Goal: Navigation & Orientation: Find specific page/section

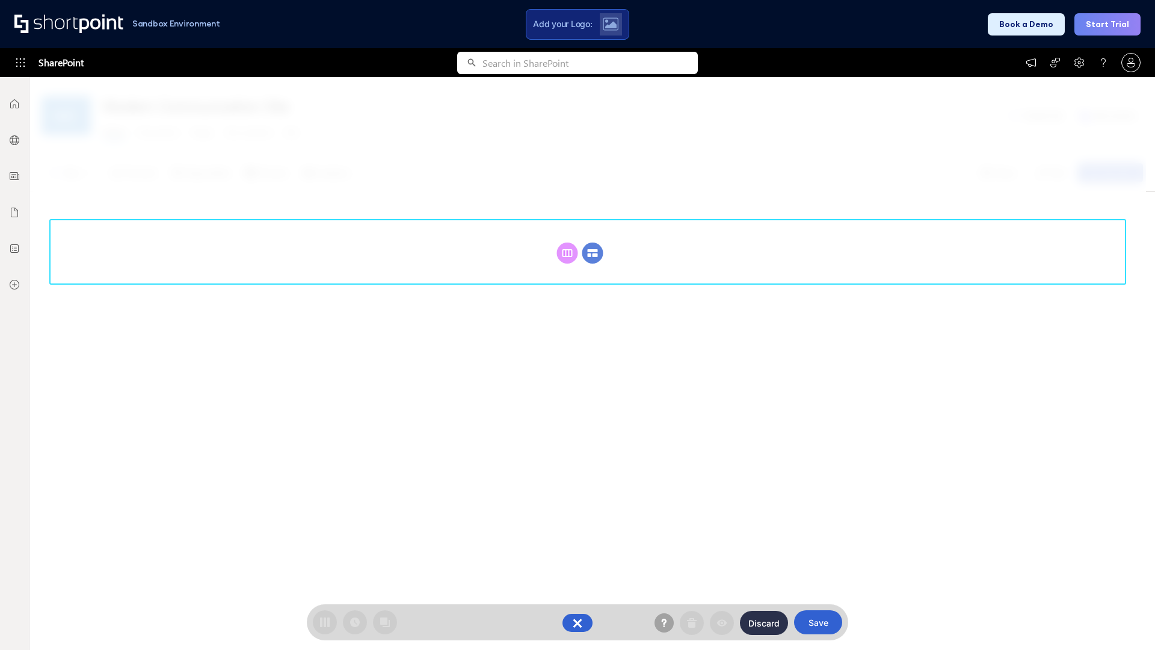
scroll to position [165, 0]
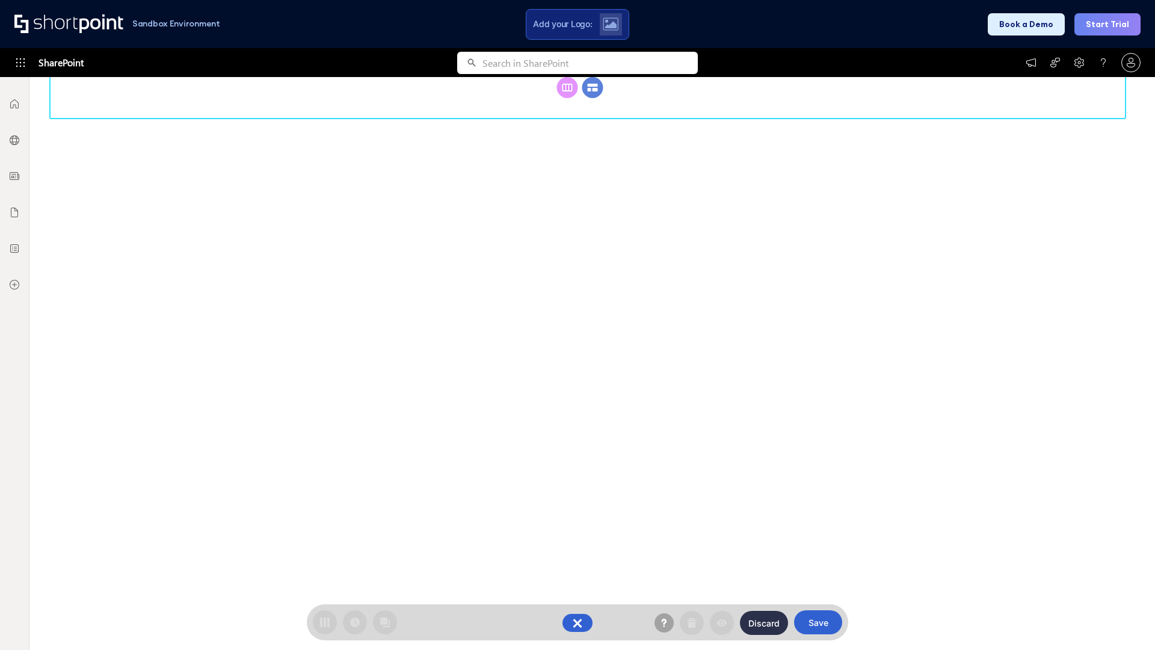
click at [593, 98] on circle at bounding box center [592, 87] width 21 height 21
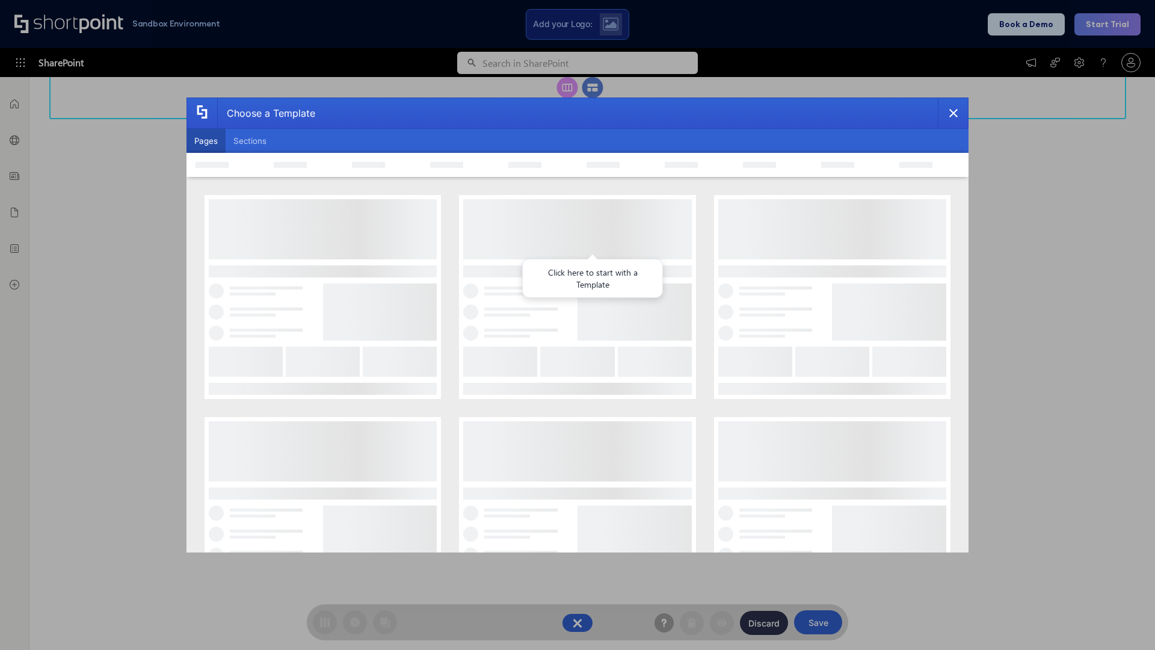
scroll to position [0, 0]
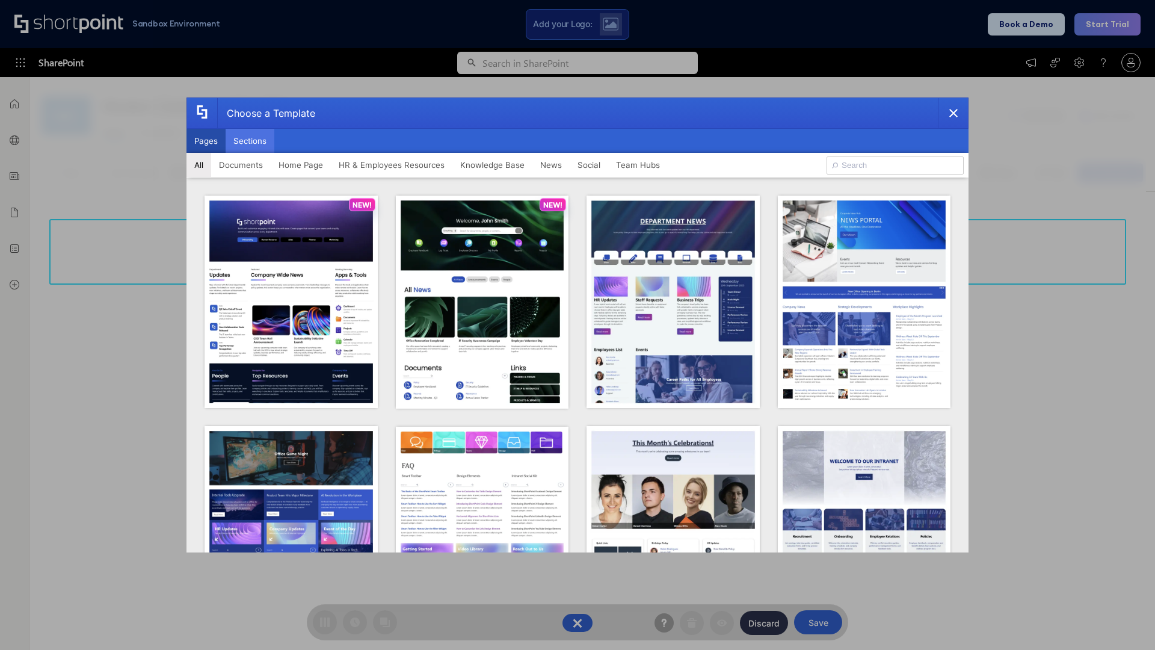
click at [250, 141] on button "Sections" at bounding box center [250, 141] width 49 height 24
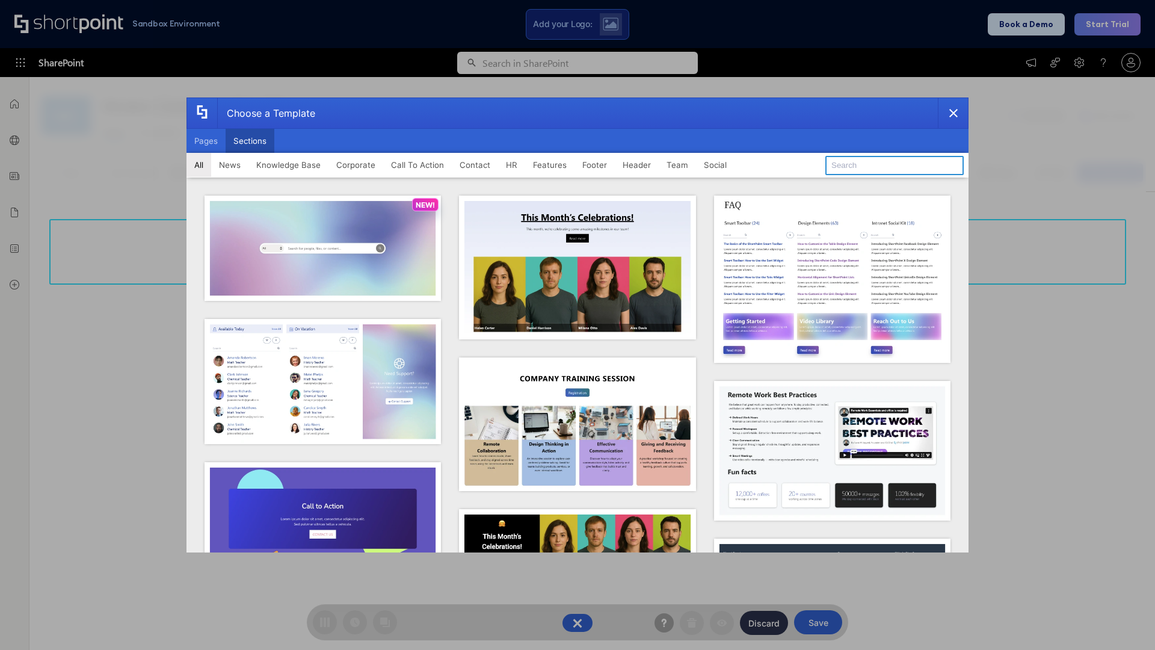
type input "Contact Us 1"
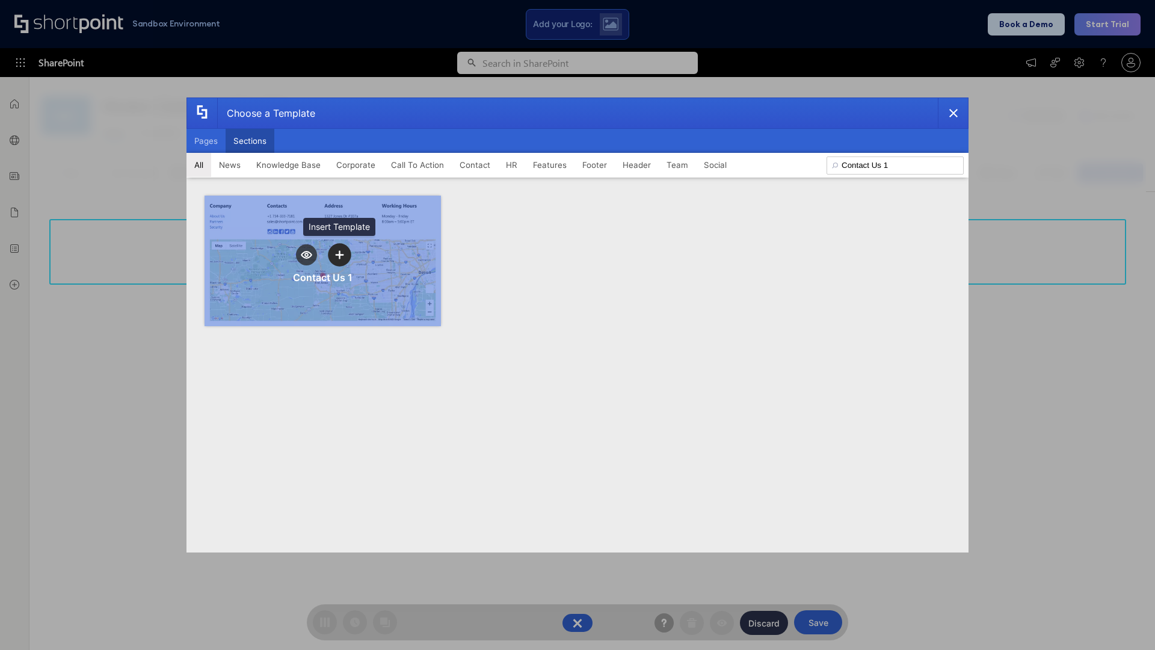
click at [339, 255] on icon "template selector" at bounding box center [339, 254] width 8 height 8
